Goal: Task Accomplishment & Management: Complete application form

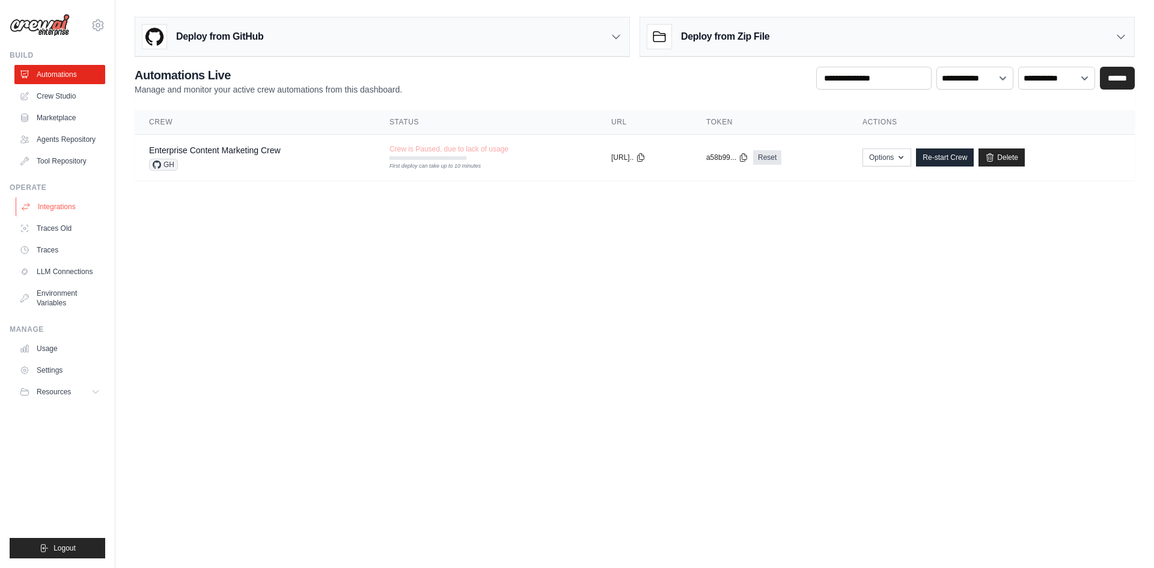
click at [43, 206] on link "Integrations" at bounding box center [61, 206] width 91 height 19
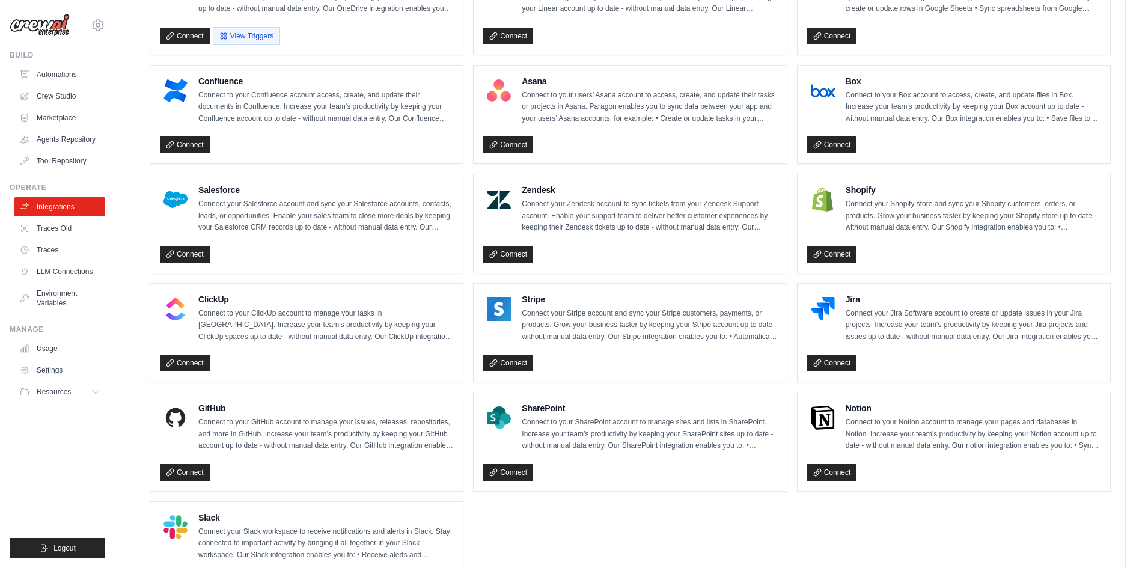
scroll to position [702, 0]
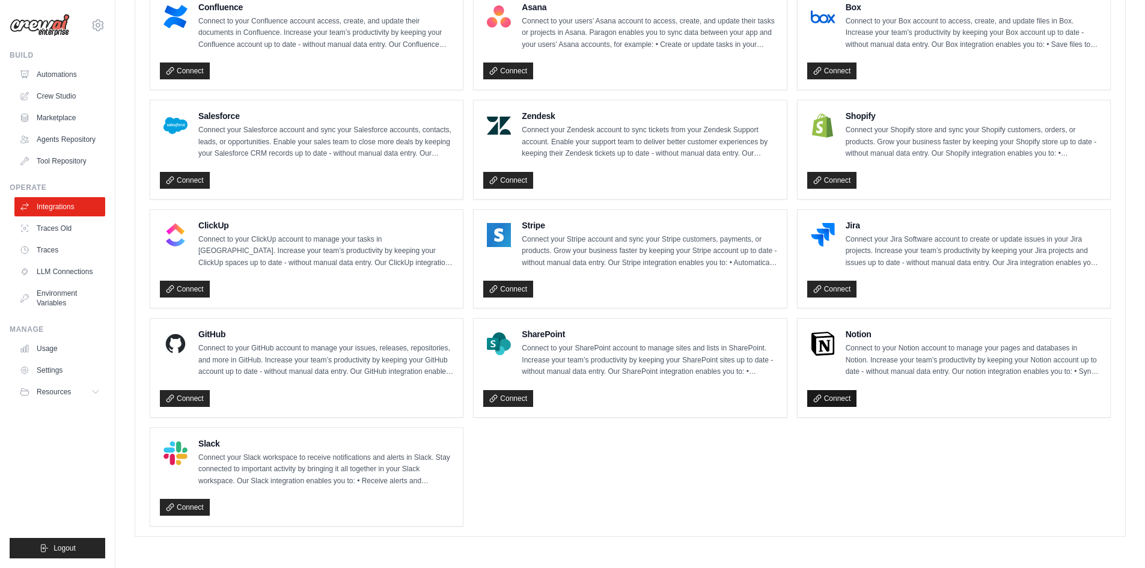
click at [829, 397] on link "Connect" at bounding box center [832, 398] width 50 height 17
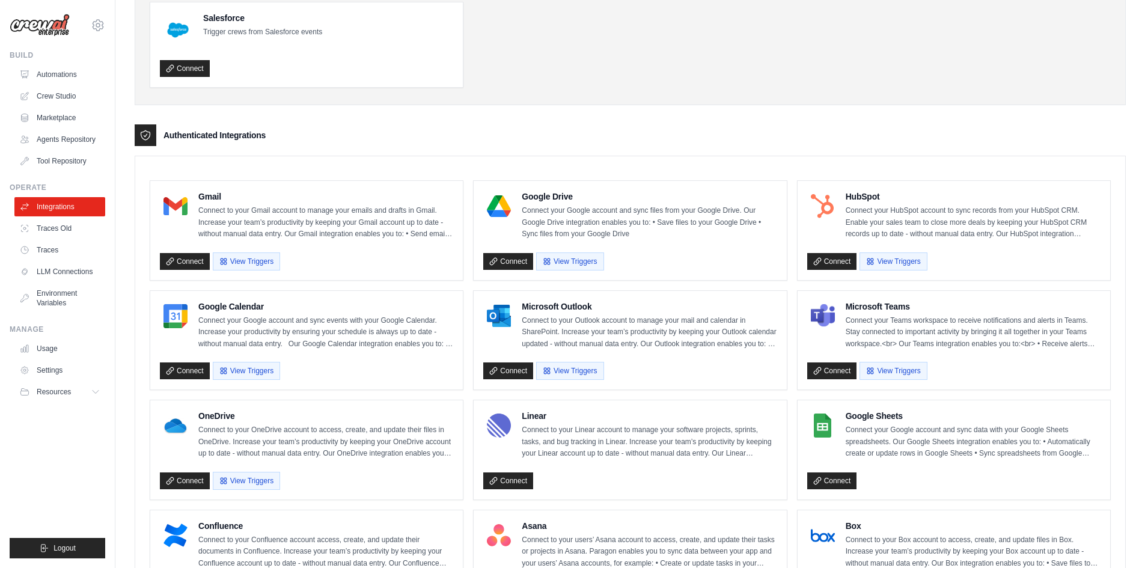
scroll to position [0, 0]
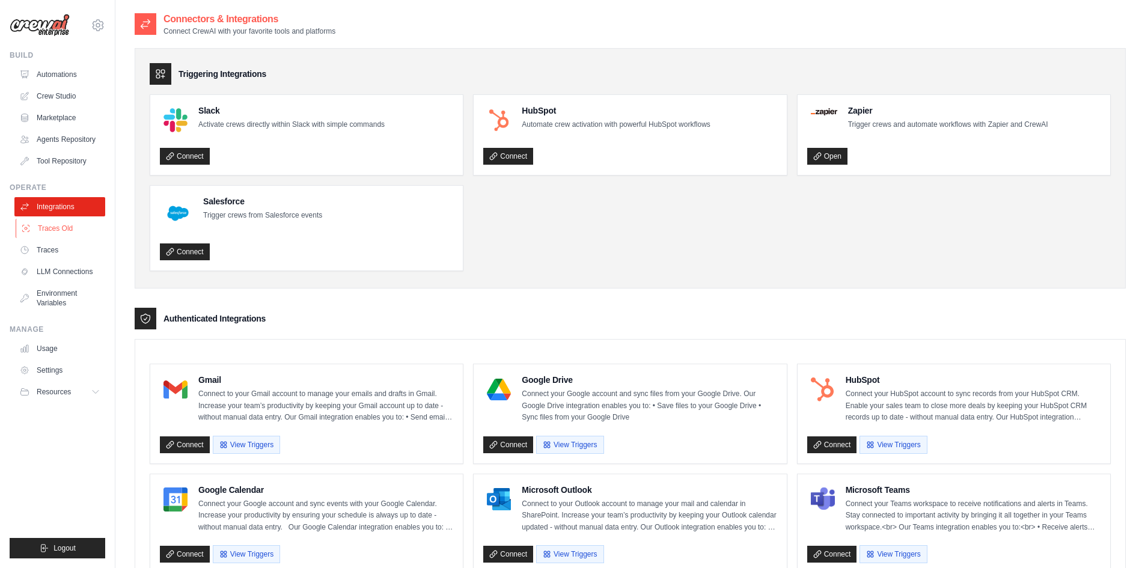
click at [47, 224] on link "Traces Old" at bounding box center [61, 228] width 91 height 19
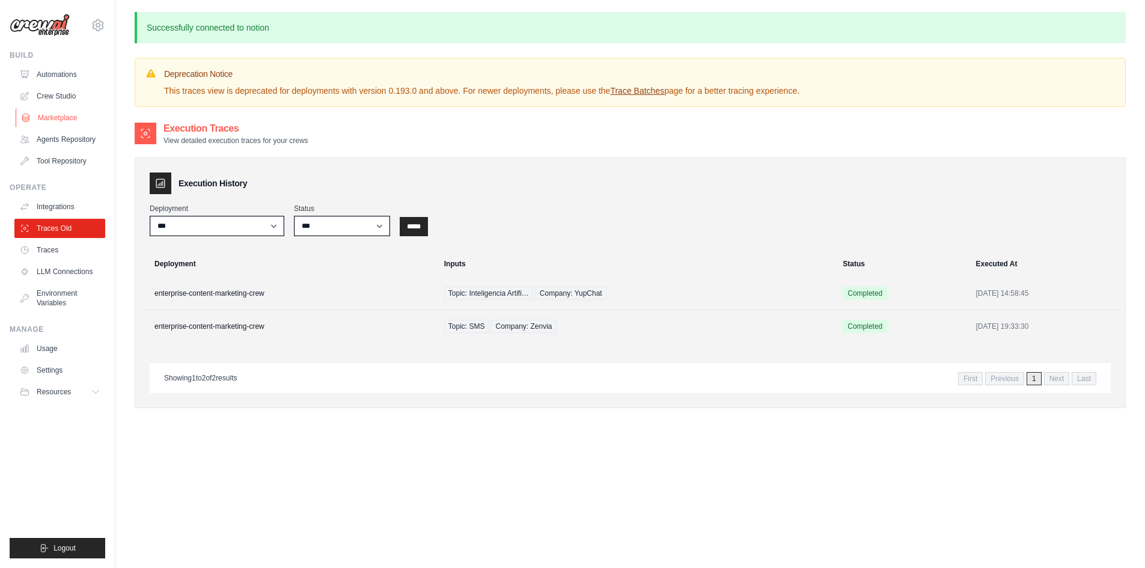
click at [51, 117] on link "Marketplace" at bounding box center [61, 117] width 91 height 19
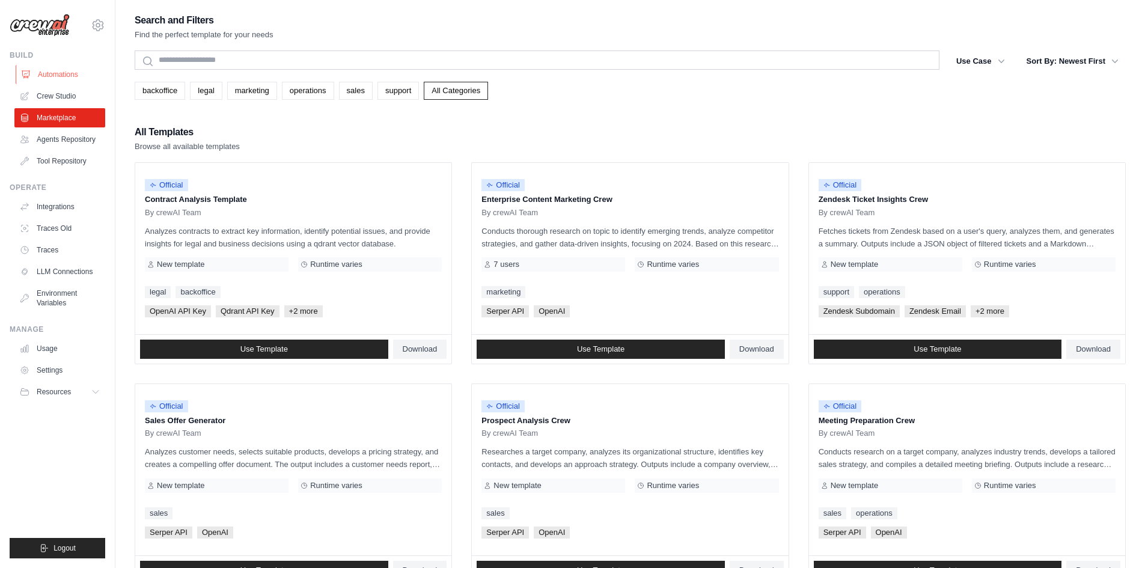
click at [46, 76] on link "Automations" at bounding box center [61, 74] width 91 height 19
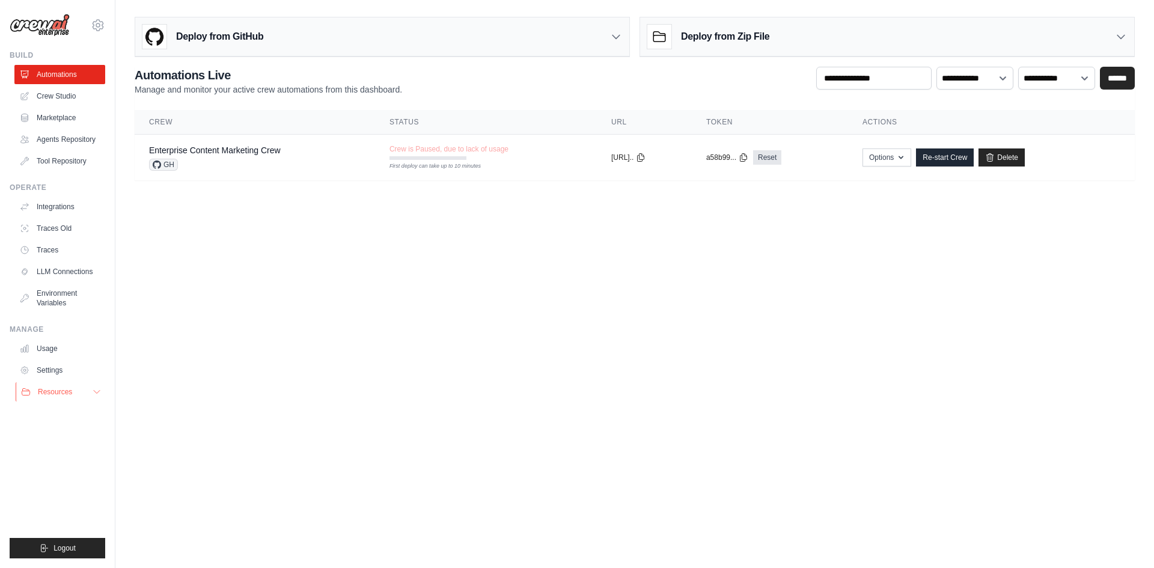
click at [98, 394] on icon at bounding box center [97, 392] width 10 height 10
click at [78, 138] on link "Agents Repository" at bounding box center [61, 139] width 91 height 19
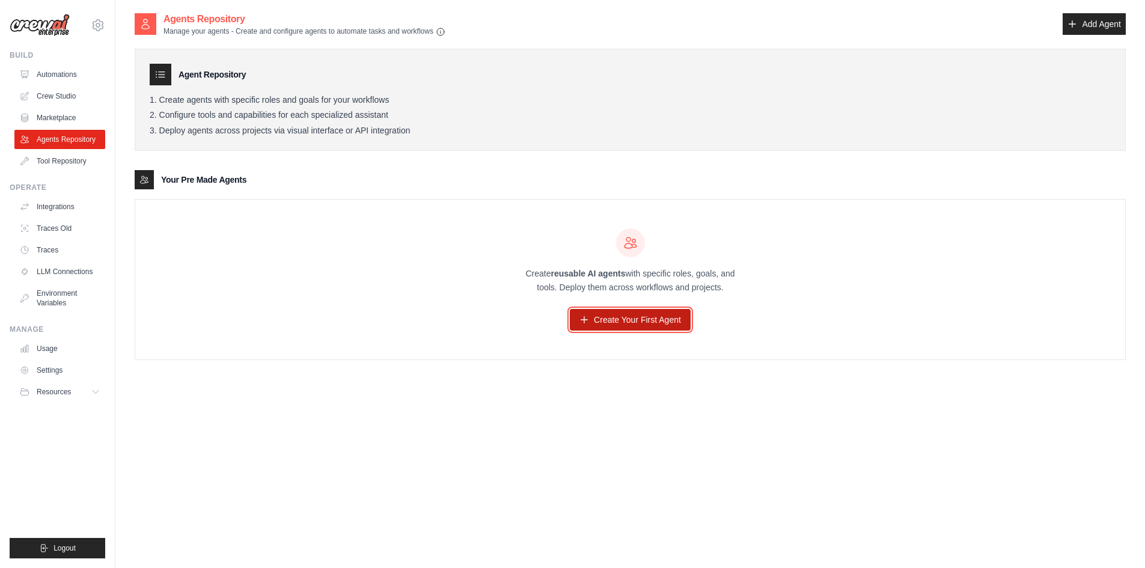
click at [637, 318] on link "Create Your First Agent" at bounding box center [630, 320] width 121 height 22
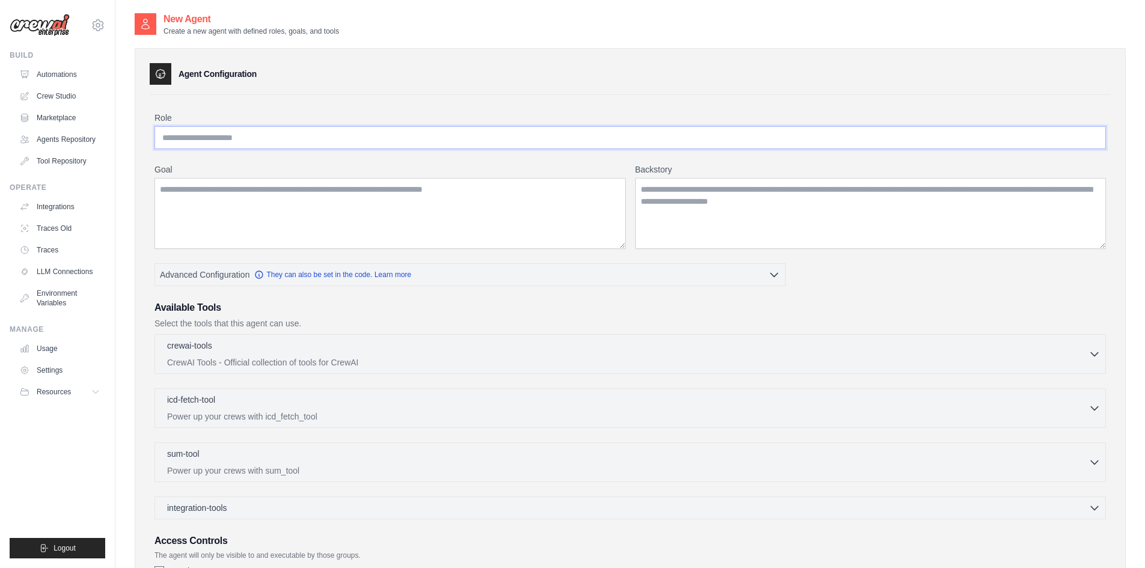
click at [232, 130] on input "Role" at bounding box center [629, 137] width 951 height 23
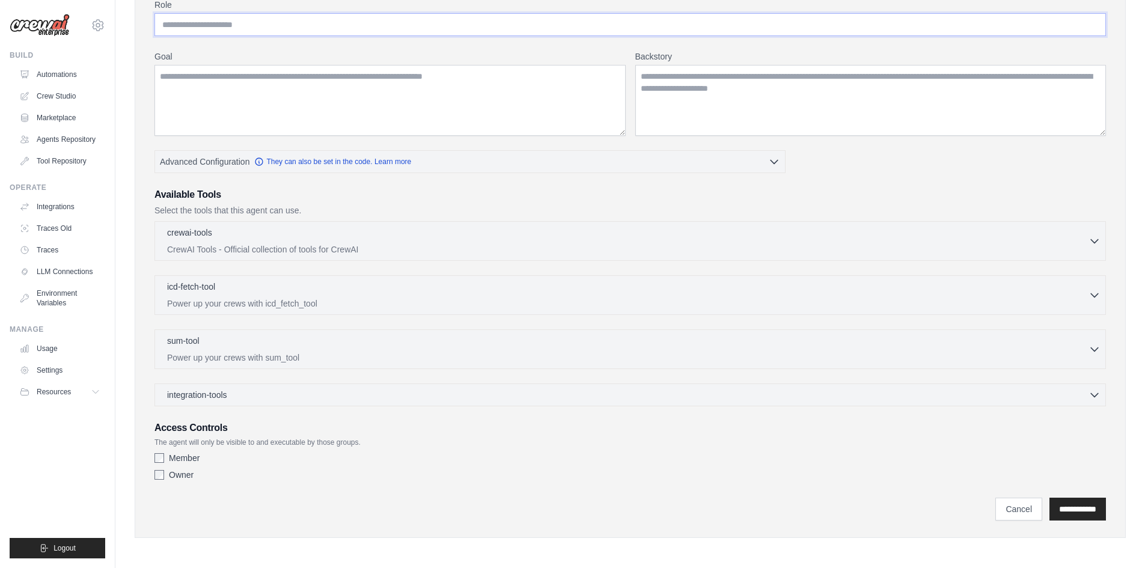
scroll to position [114, 0]
click at [1080, 398] on div "integration-tools 0 selected" at bounding box center [633, 393] width 933 height 12
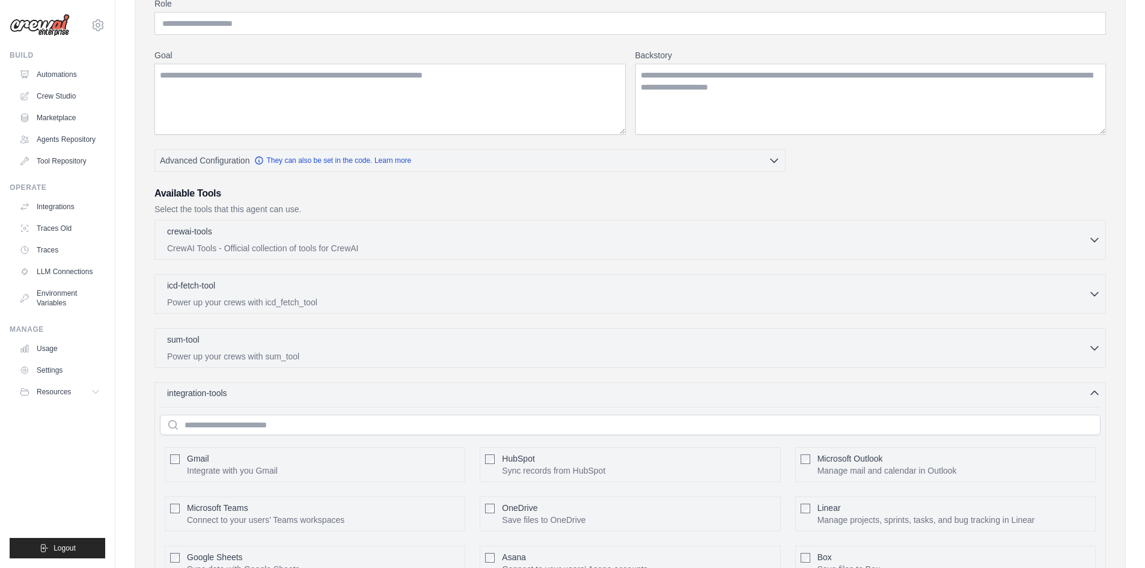
click at [1089, 397] on icon "button" at bounding box center [1094, 393] width 12 height 12
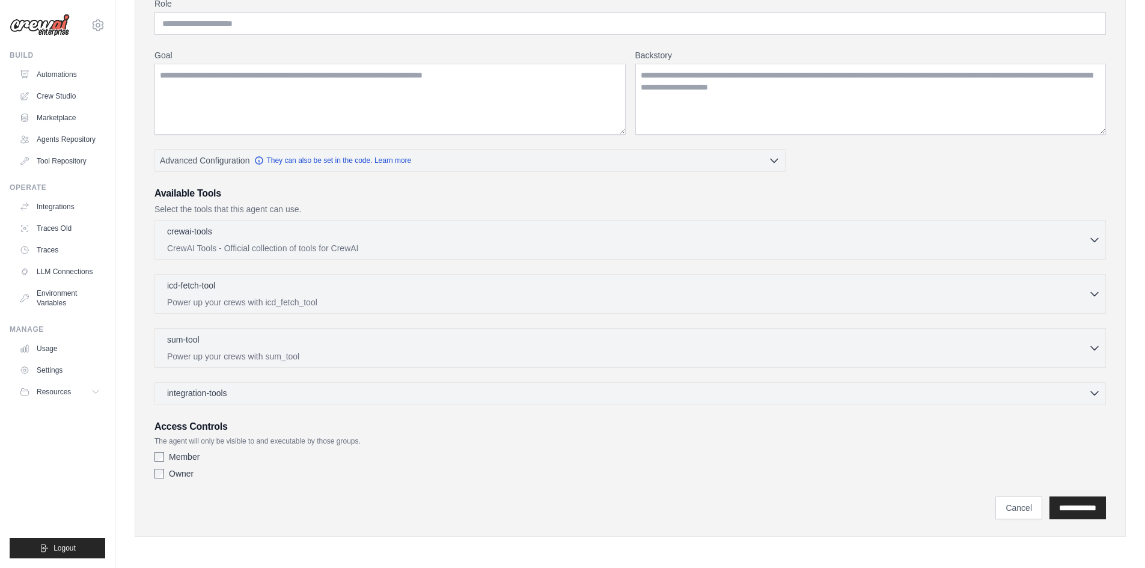
click at [1089, 397] on icon "button" at bounding box center [1094, 393] width 12 height 12
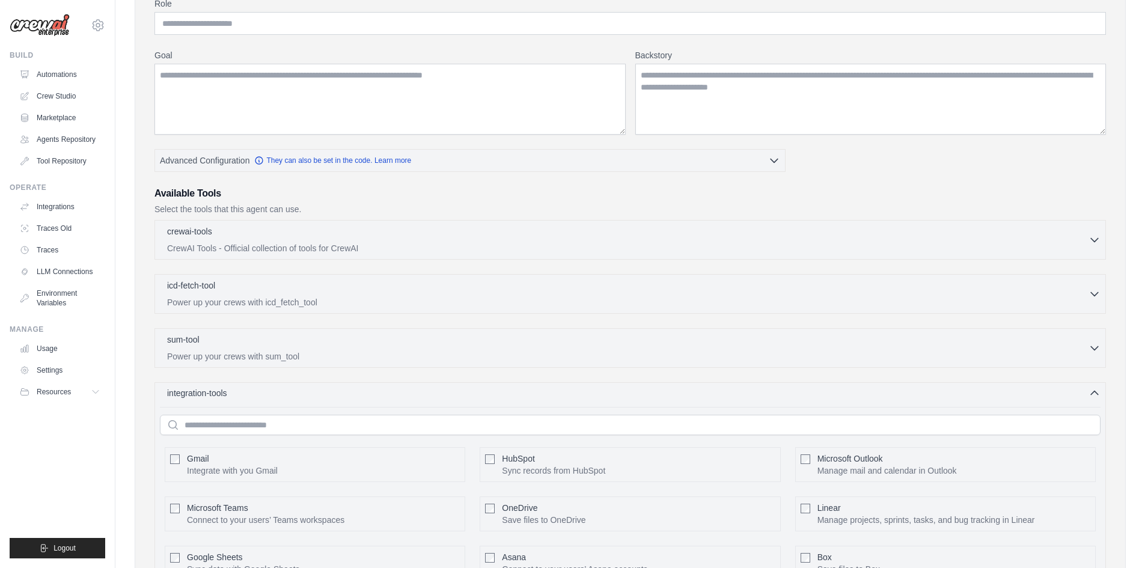
click at [1089, 397] on icon "button" at bounding box center [1094, 393] width 12 height 12
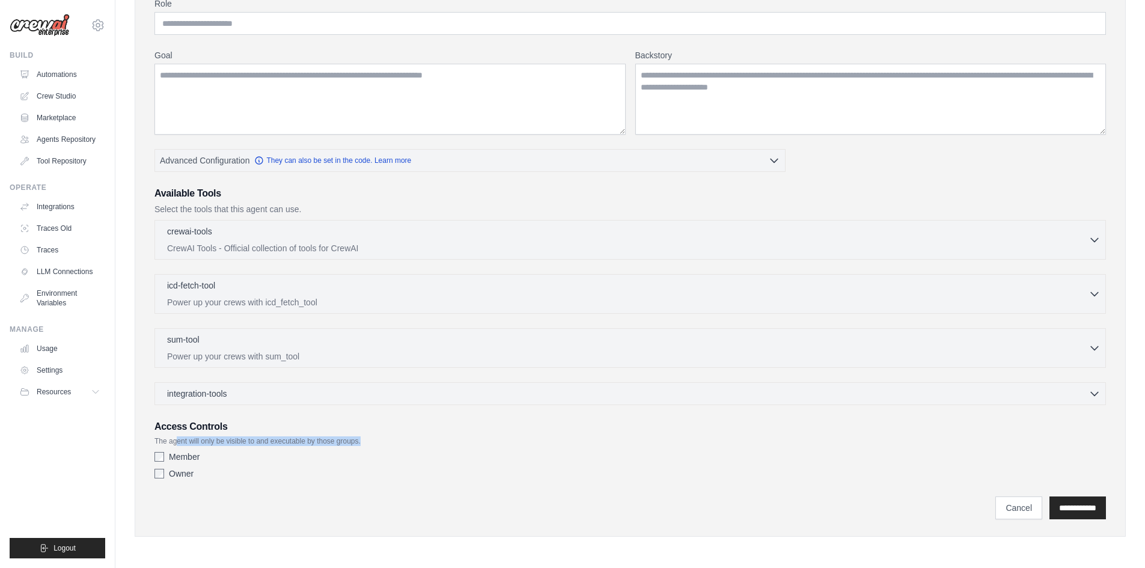
drag, startPoint x: 177, startPoint y: 434, endPoint x: 373, endPoint y: 441, distance: 196.0
click at [373, 441] on div "Access Controls The agent will only be visible to and executable by those group…" at bounding box center [629, 451] width 951 height 65
drag, startPoint x: 169, startPoint y: 208, endPoint x: 308, endPoint y: 204, distance: 139.5
click at [308, 204] on p "Select the tools that this agent can use." at bounding box center [629, 209] width 951 height 12
click at [1100, 245] on div "crewai-tools 0 selected CrewAI Tools - Official collection of tools for CrewAI …" at bounding box center [629, 240] width 951 height 40
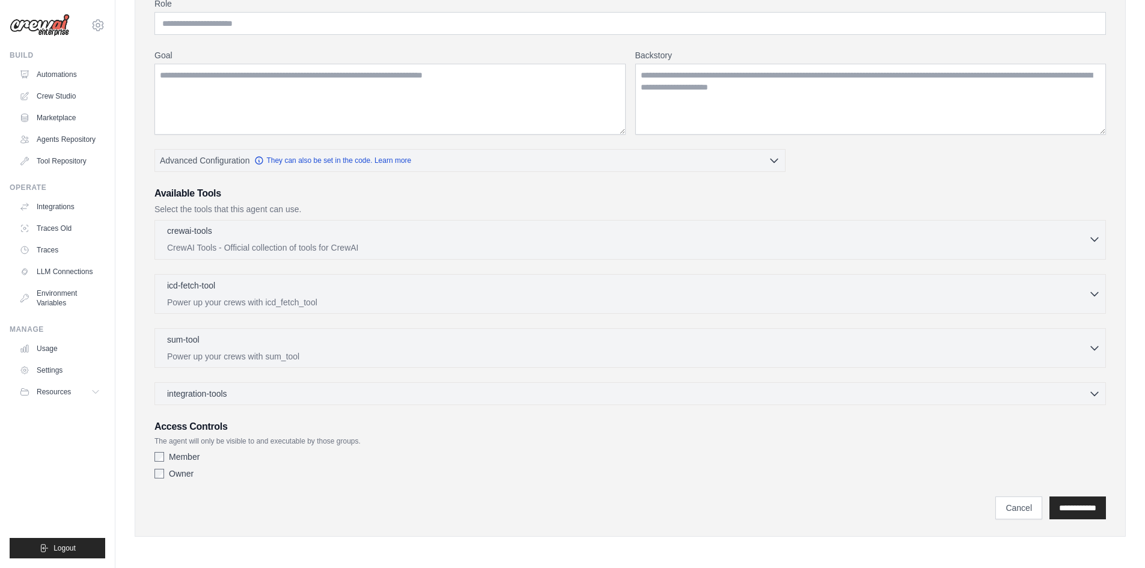
click at [1095, 245] on icon "button" at bounding box center [1094, 239] width 12 height 12
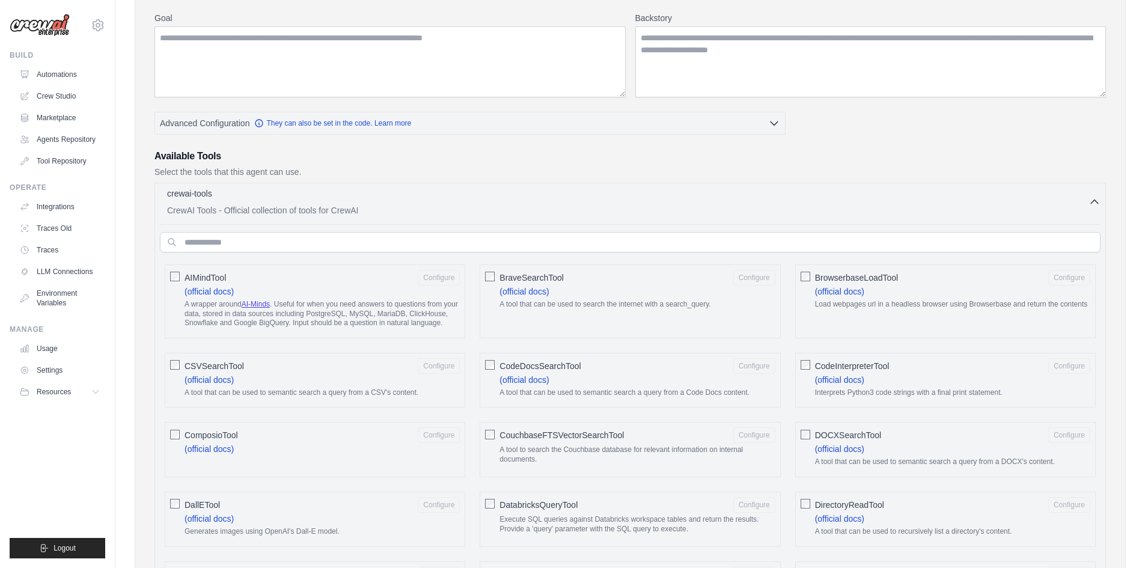
scroll to position [138, 0]
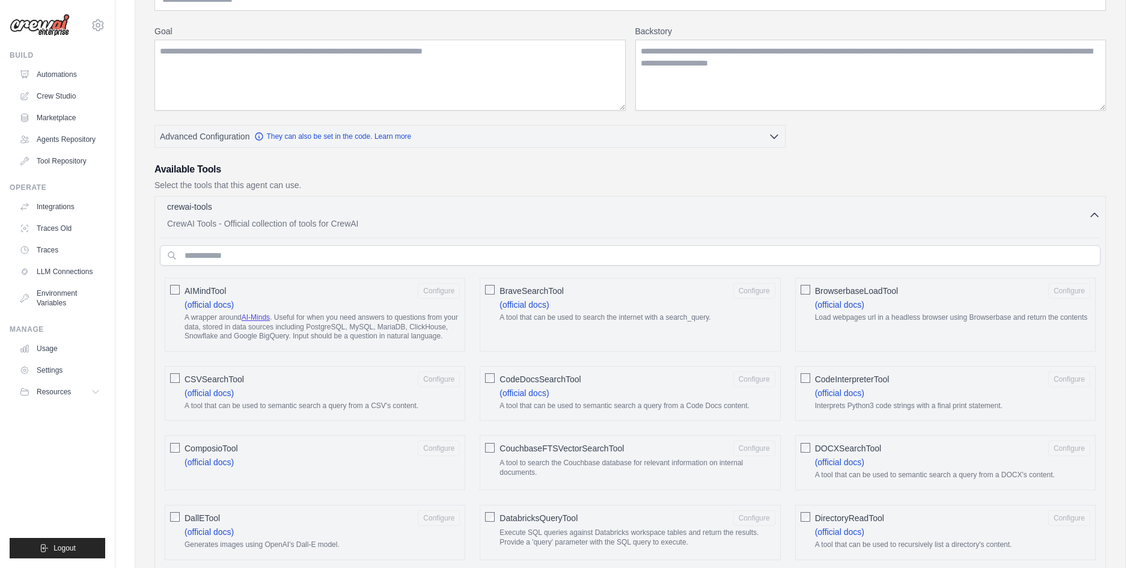
click at [1094, 221] on icon "button" at bounding box center [1094, 215] width 12 height 12
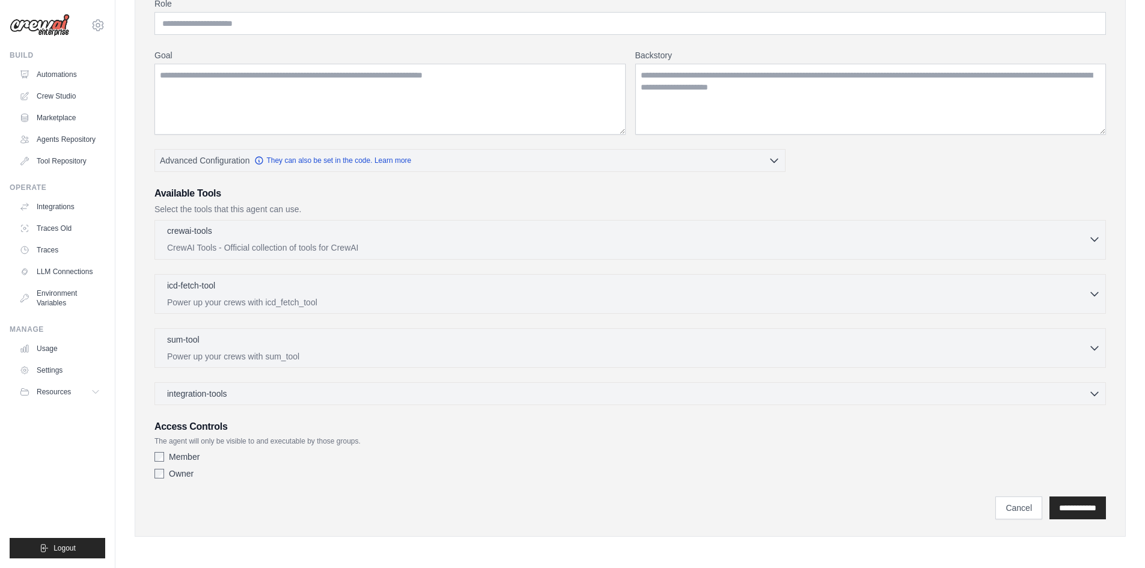
click at [1088, 254] on div "crewai-tools 0 selected CrewAI Tools - Official collection of tools for CrewAI …" at bounding box center [629, 240] width 951 height 40
click at [1098, 225] on div "crewai-tools 0 selected CrewAI Tools - Official collection of tools for CrewAI …" at bounding box center [629, 240] width 951 height 40
click at [1095, 226] on button "crewai-tools 0 selected CrewAI Tools - Official collection of tools for CrewAI" at bounding box center [630, 239] width 940 height 29
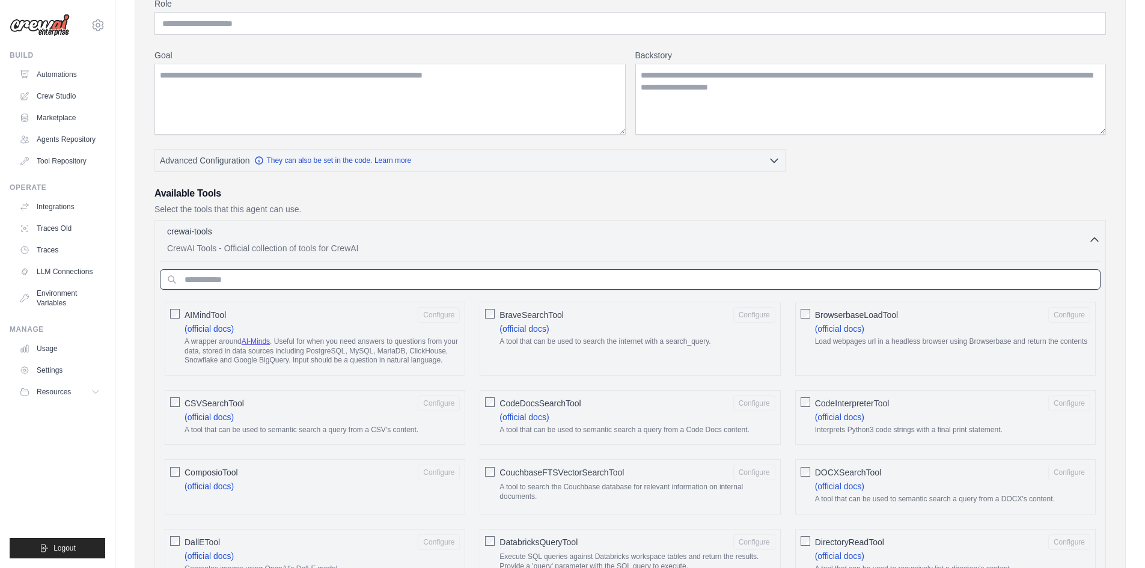
click at [324, 272] on input "text" at bounding box center [630, 279] width 940 height 20
click at [1095, 243] on icon "button" at bounding box center [1094, 239] width 12 height 12
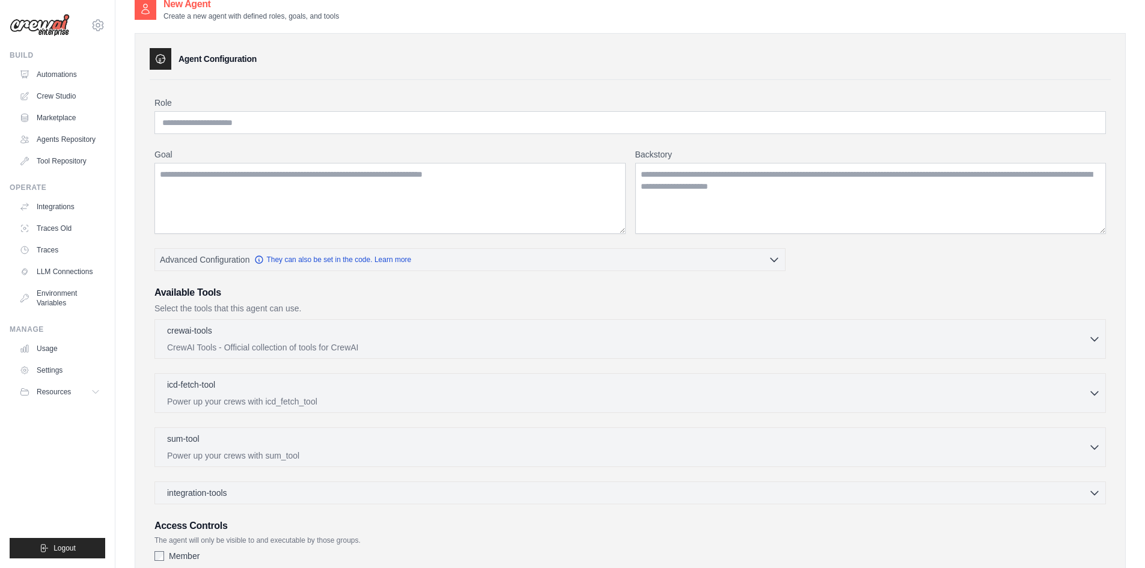
scroll to position [0, 0]
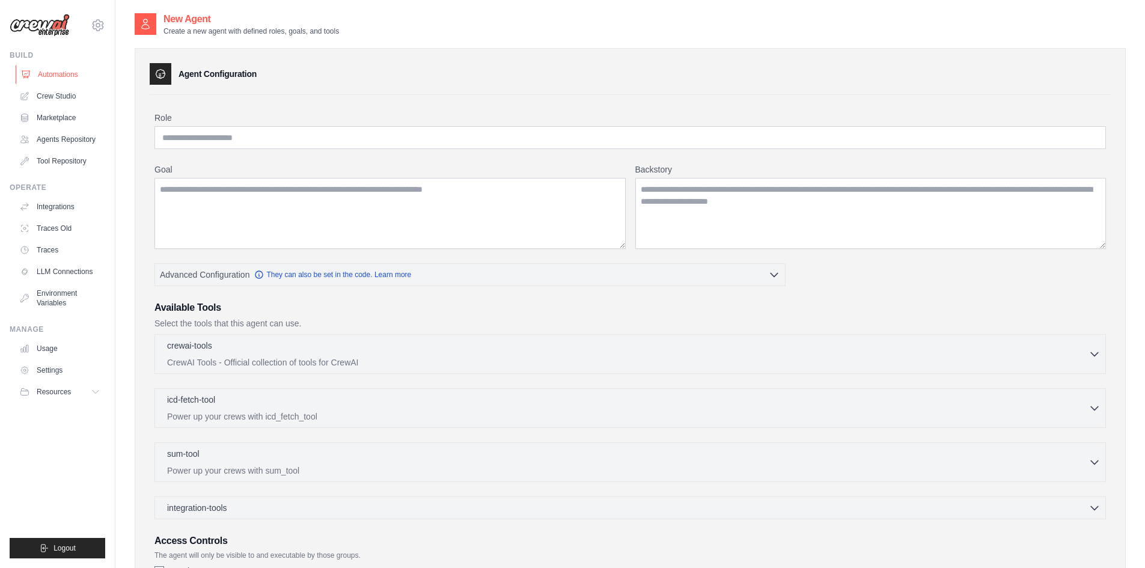
click at [59, 69] on link "Automations" at bounding box center [61, 74] width 91 height 19
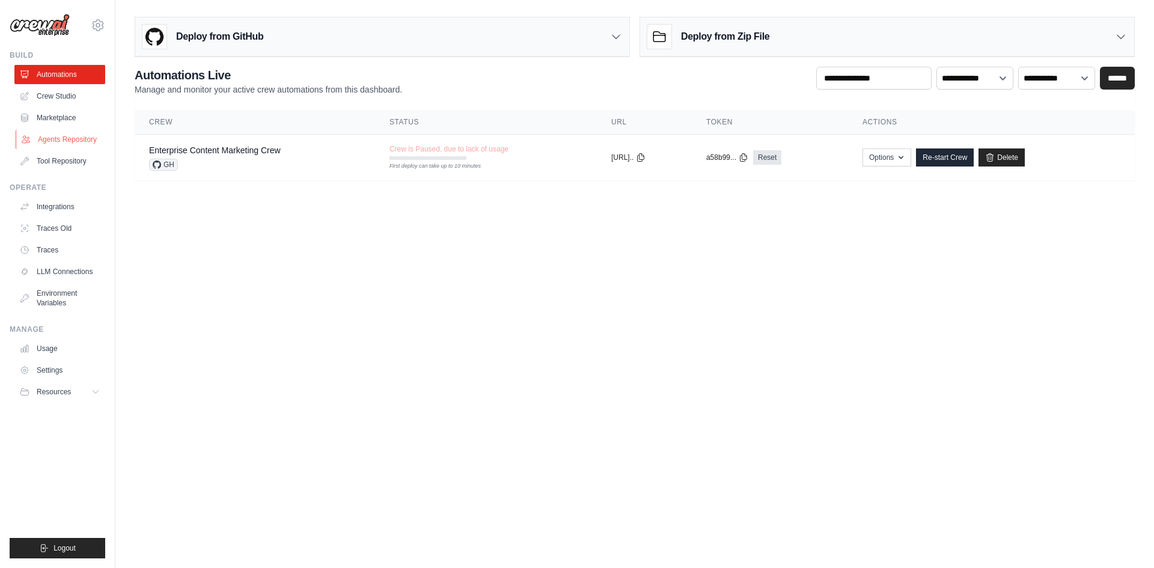
click at [65, 143] on link "Agents Repository" at bounding box center [61, 139] width 91 height 19
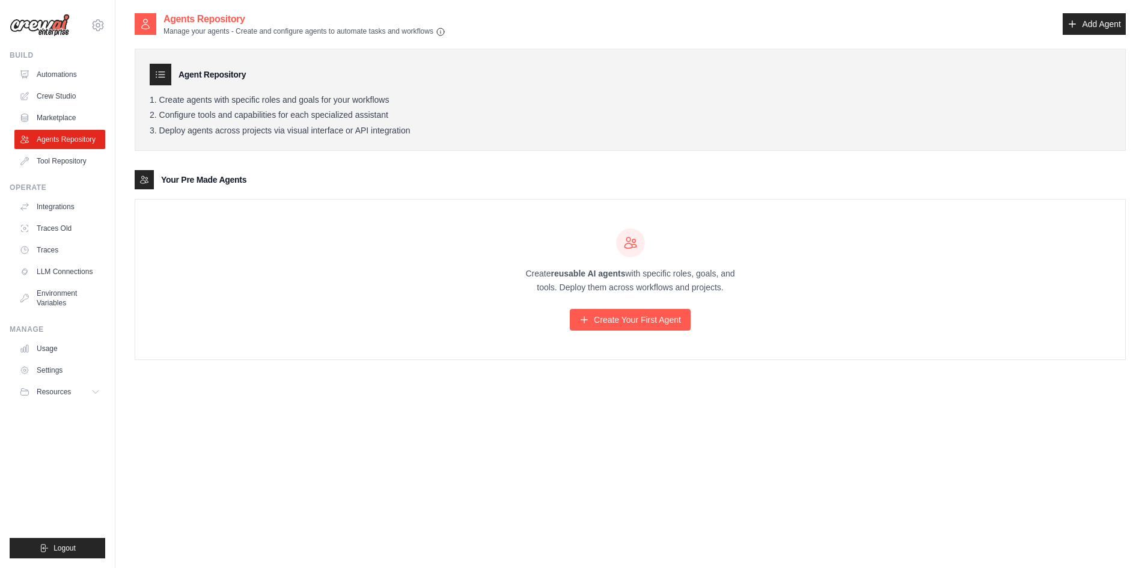
click at [149, 177] on div at bounding box center [144, 179] width 19 height 19
click at [594, 325] on link "Create Your First Agent" at bounding box center [630, 320] width 121 height 22
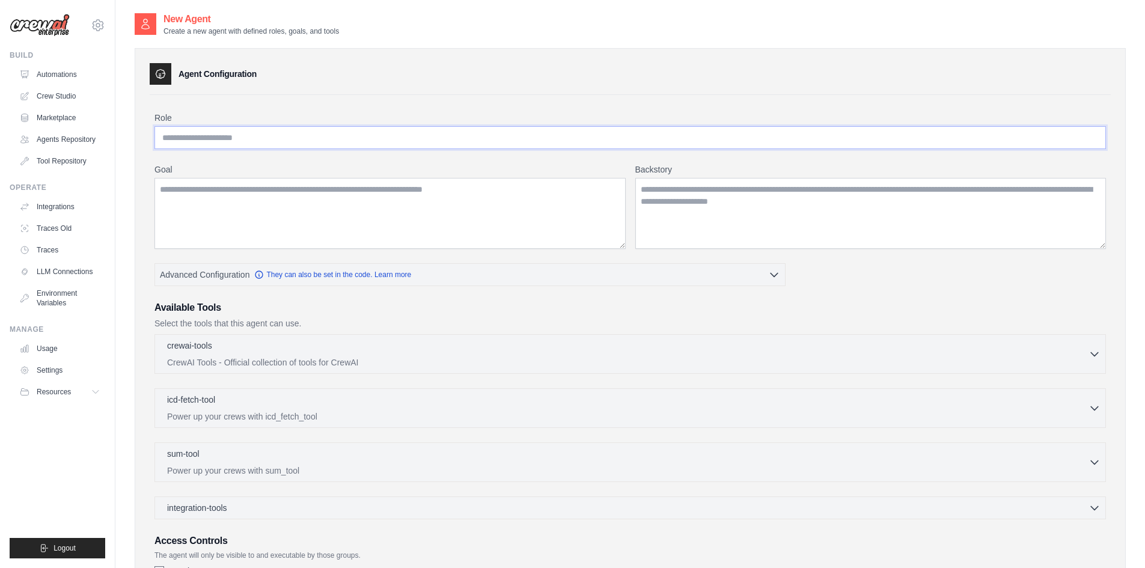
click at [191, 137] on input "Role" at bounding box center [629, 137] width 951 height 23
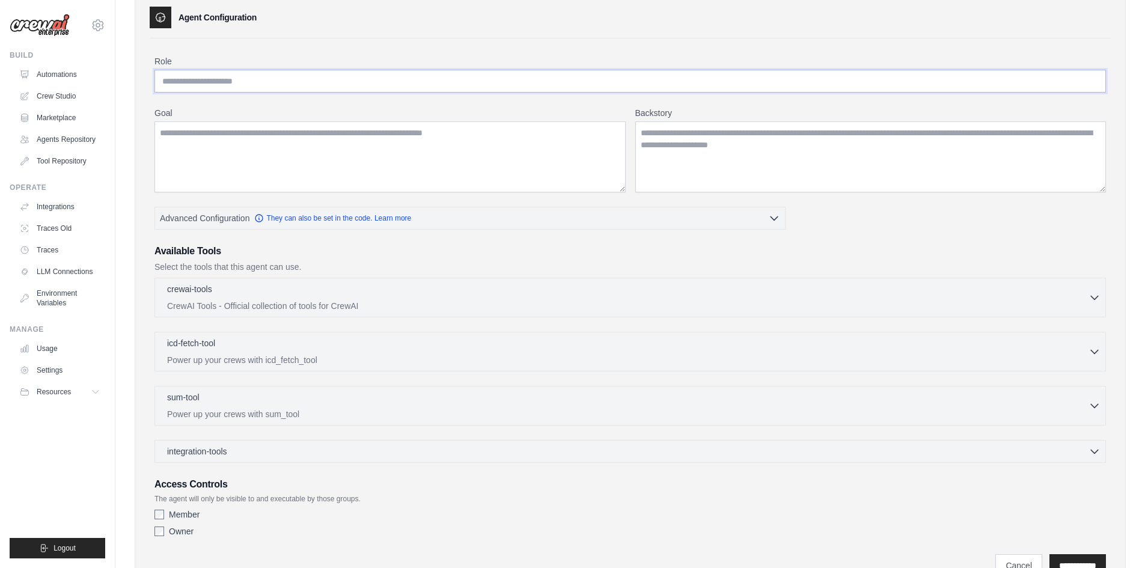
scroll to position [114, 0]
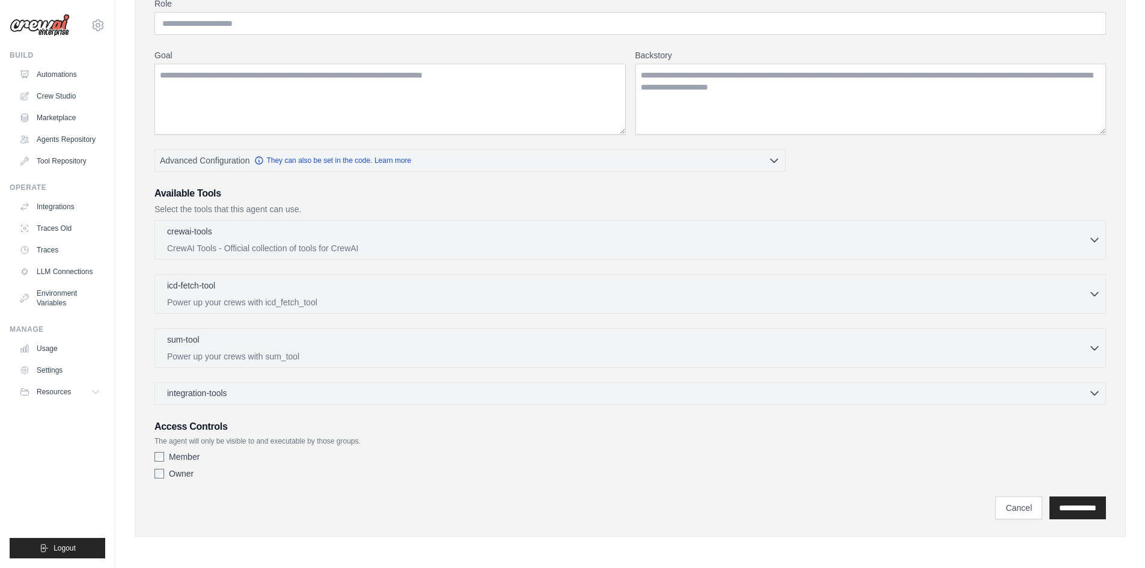
click at [1097, 394] on icon "button" at bounding box center [1094, 393] width 12 height 12
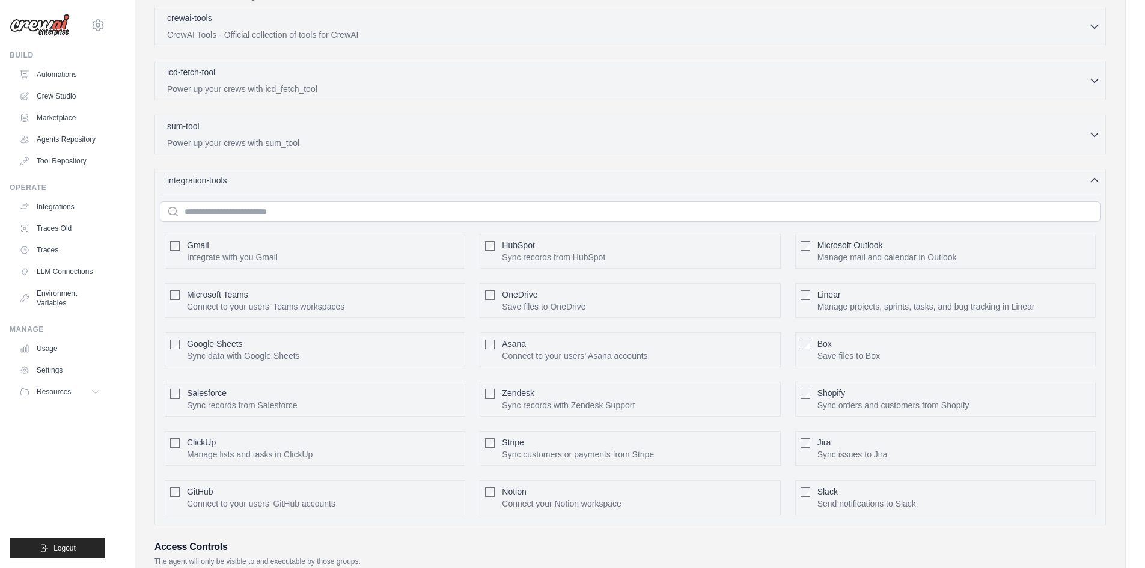
scroll to position [448, 0]
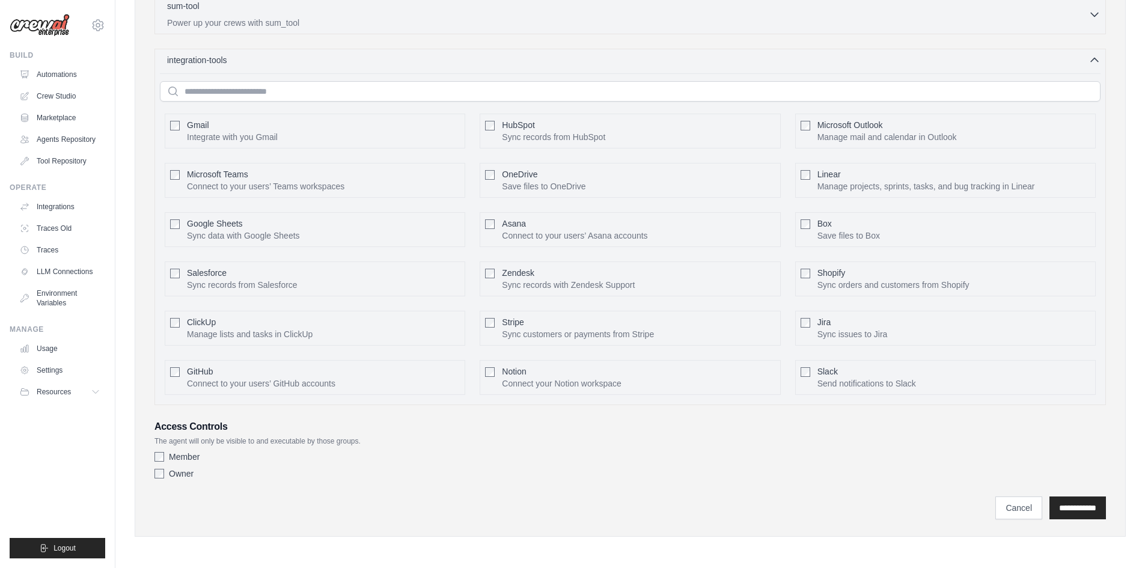
click at [887, 234] on div "Box Save files to Box Configure" at bounding box center [953, 230] width 273 height 24
